Goal: Task Accomplishment & Management: Use online tool/utility

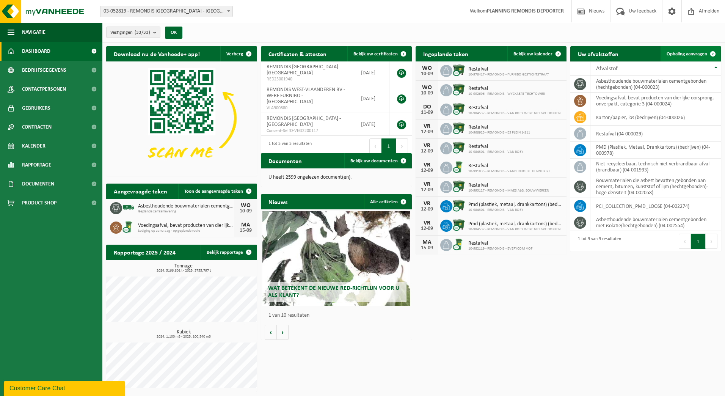
drag, startPoint x: 696, startPoint y: 61, endPoint x: 692, endPoint y: 60, distance: 4.1
click at [696, 61] on th "Afvalstof" at bounding box center [656, 68] width 131 height 14
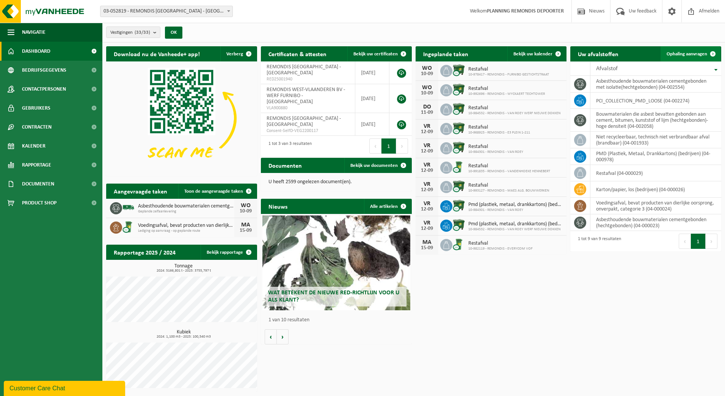
click at [681, 47] on link "Ophaling aanvragen" at bounding box center [691, 53] width 60 height 15
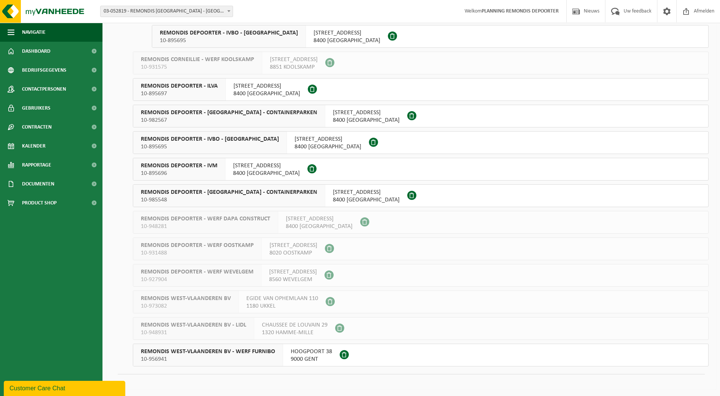
scroll to position [581, 0]
click at [195, 173] on span "10-895696" at bounding box center [179, 172] width 77 height 8
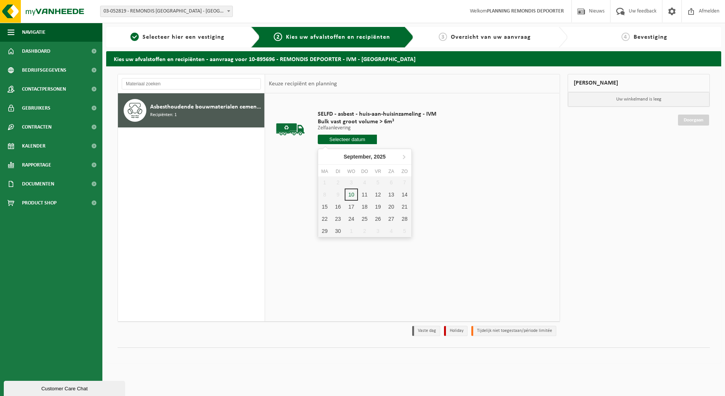
click at [348, 137] on input "text" at bounding box center [348, 139] width 60 height 9
click at [363, 192] on div "11" at bounding box center [364, 195] width 13 height 12
type input "Van 2025-09-11"
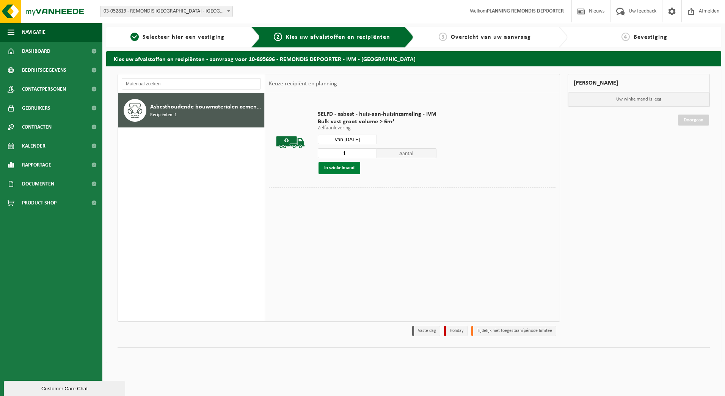
click at [345, 166] on button "In winkelmand" at bounding box center [340, 168] width 42 height 12
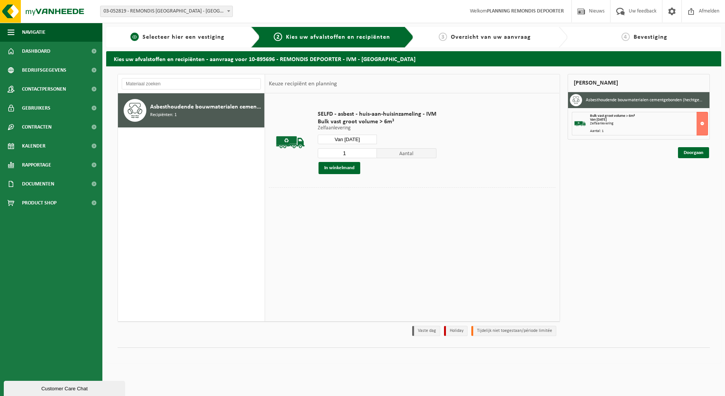
click at [182, 42] on div "1 Selecteer hier een vestiging" at bounding box center [183, 37] width 154 height 20
click at [179, 38] on span "Selecteer hier een vestiging" at bounding box center [184, 37] width 82 height 6
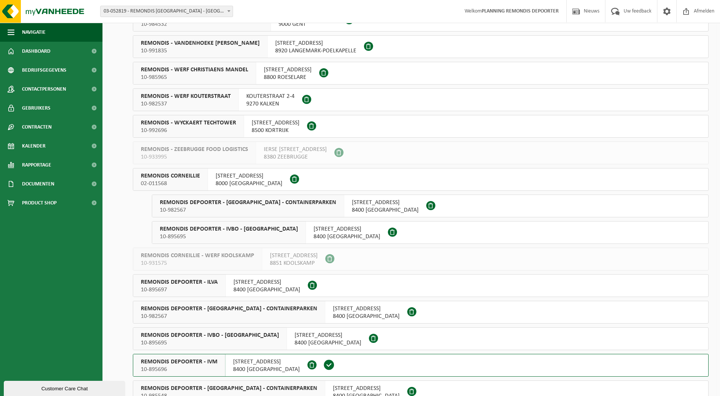
scroll to position [455, 0]
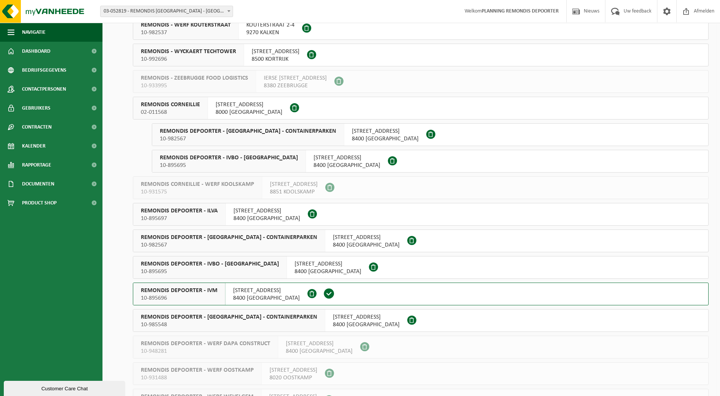
click at [200, 206] on div "REMONDIS DEPOORTER - ILVA 10-895697" at bounding box center [179, 214] width 93 height 22
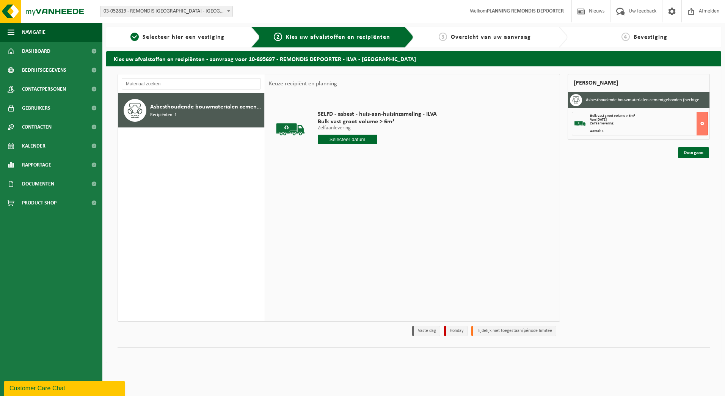
click at [358, 143] on input "text" at bounding box center [348, 139] width 60 height 9
click at [368, 192] on div "11" at bounding box center [364, 195] width 13 height 12
type input "Van [DATE]"
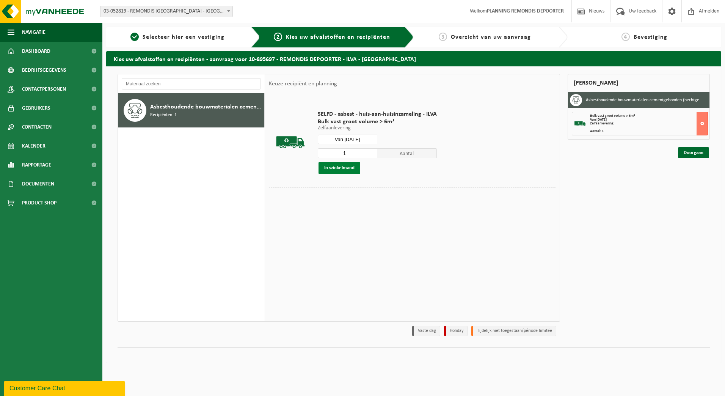
click at [336, 166] on button "In winkelmand" at bounding box center [340, 168] width 42 height 12
click at [347, 169] on button "In winkelmand" at bounding box center [340, 168] width 42 height 12
click at [697, 183] on link "Doorgaan" at bounding box center [693, 180] width 31 height 11
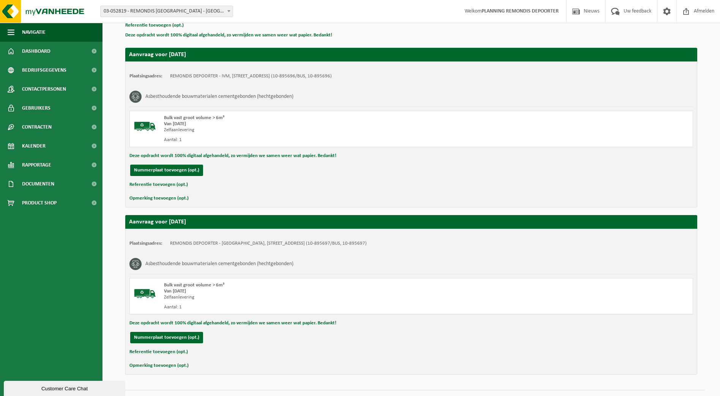
scroll to position [135, 0]
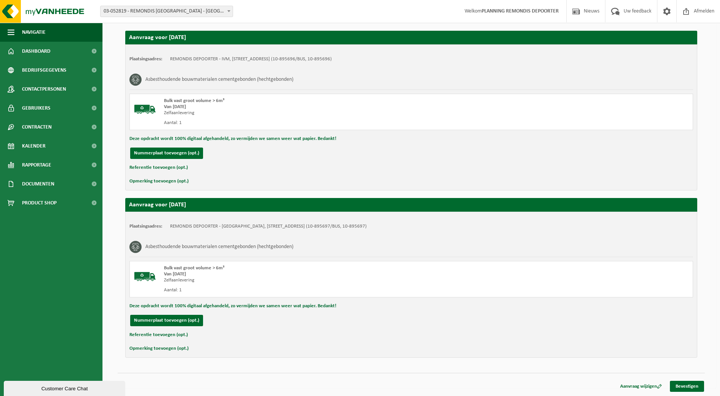
click at [684, 385] on link "Bevestigen" at bounding box center [687, 386] width 34 height 11
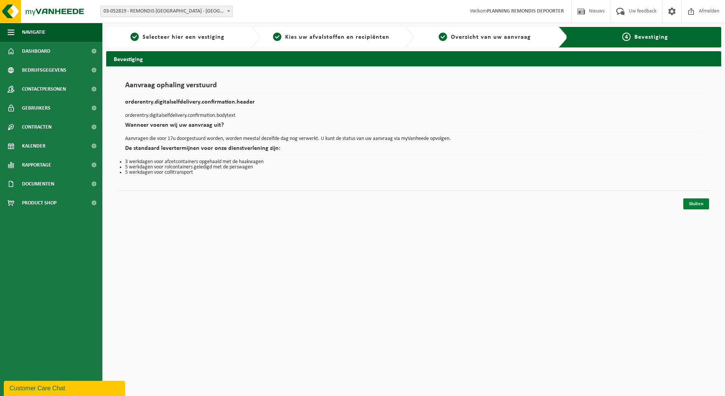
click at [695, 203] on link "Sluiten" at bounding box center [697, 203] width 26 height 11
